Goal: Transaction & Acquisition: Obtain resource

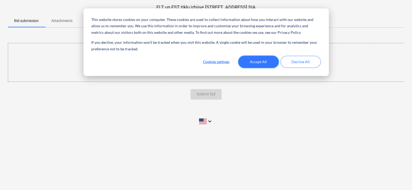
click at [257, 60] on button "Accept All" at bounding box center [258, 62] width 40 height 12
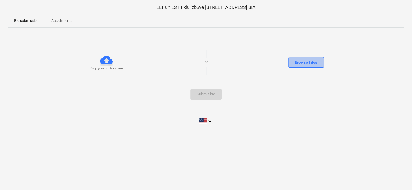
click at [304, 61] on div "Browse Files" at bounding box center [306, 62] width 23 height 7
click at [108, 63] on div at bounding box center [106, 60] width 13 height 13
drag, startPoint x: 404, startPoint y: 1, endPoint x: 343, endPoint y: 125, distance: 138.6
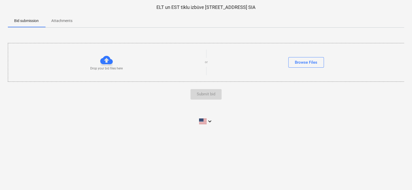
click at [343, 125] on div "keyboard_arrow_down" at bounding box center [206, 121] width 397 height 13
click at [61, 18] on p "Attachments" at bounding box center [61, 20] width 21 height 5
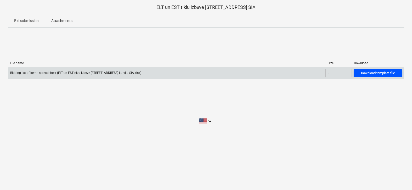
click at [379, 73] on div "Download template file" at bounding box center [378, 73] width 34 height 6
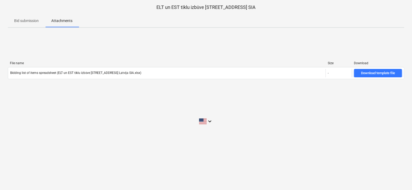
click at [19, 23] on p "Bid submission" at bounding box center [26, 20] width 25 height 5
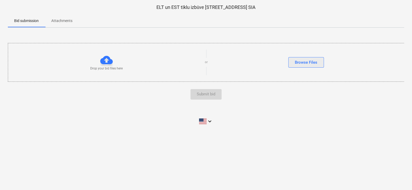
click at [310, 61] on div "Browse Files" at bounding box center [306, 62] width 23 height 7
